Goal: Information Seeking & Learning: Learn about a topic

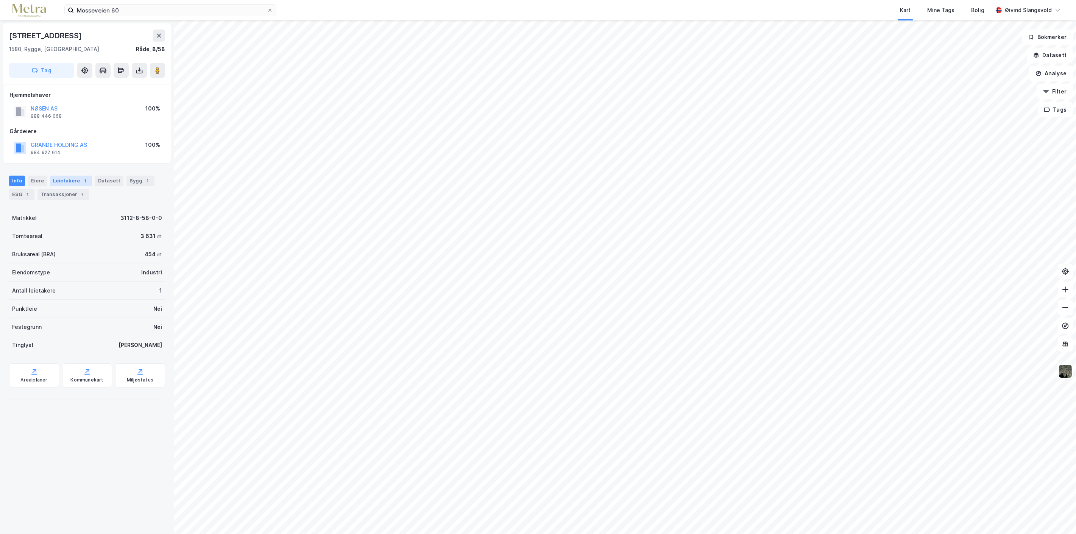
click at [70, 182] on div "Leietakere 1" at bounding box center [71, 181] width 42 height 11
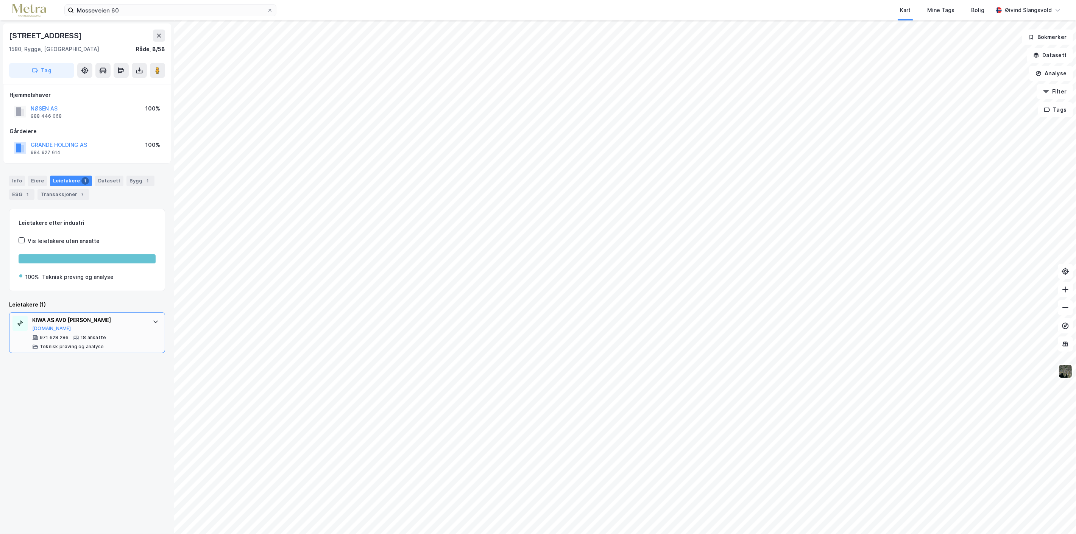
click at [103, 325] on div "KIWA AS AVD [PERSON_NAME][DOMAIN_NAME]" at bounding box center [88, 324] width 113 height 16
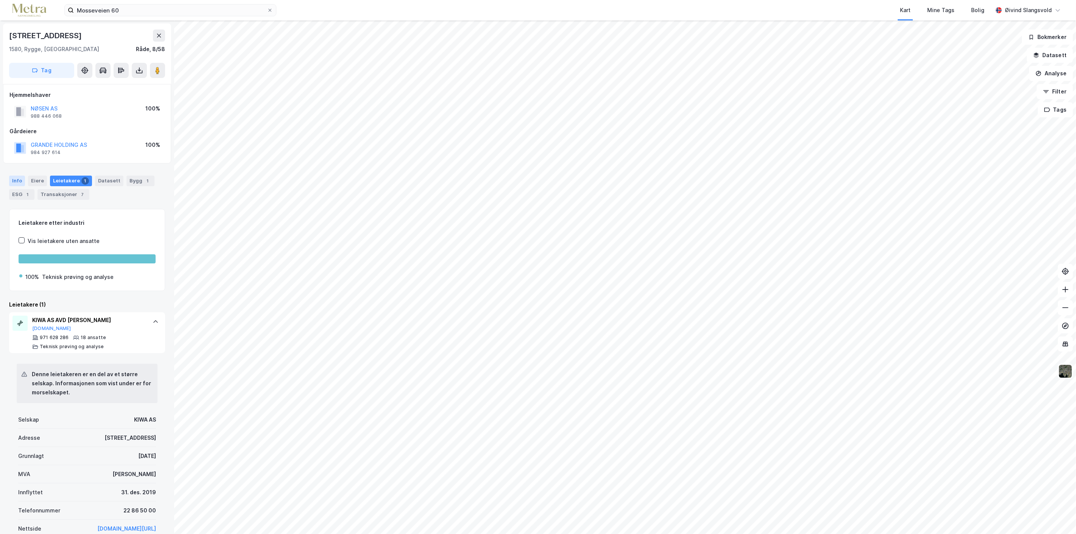
click at [14, 180] on div "Info" at bounding box center [17, 181] width 16 height 11
